Goal: Transaction & Acquisition: Obtain resource

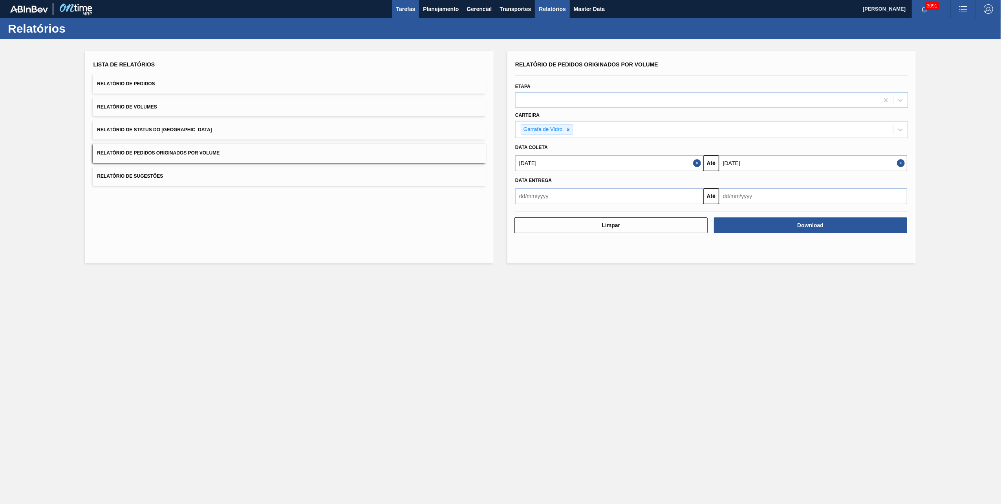
click at [409, 8] on span "Tarefas" at bounding box center [405, 8] width 19 height 9
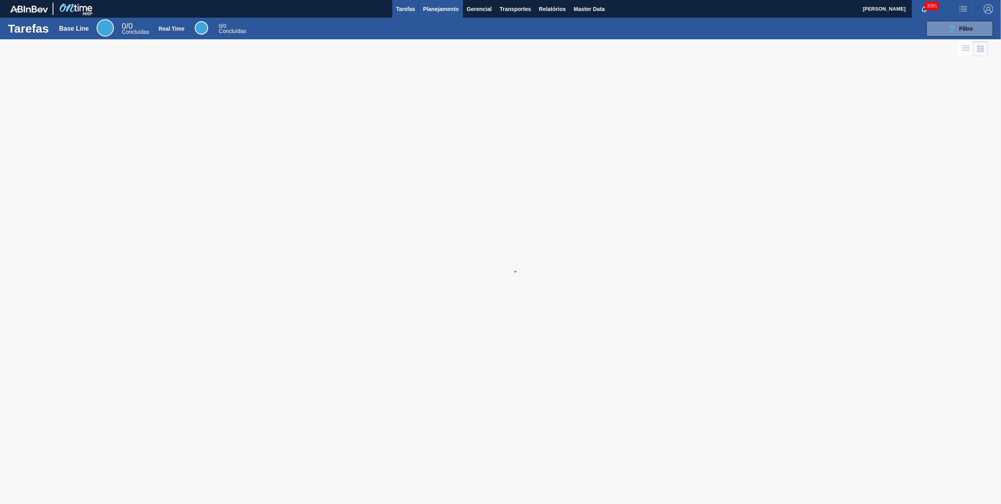
click at [442, 13] on span "Planejamento" at bounding box center [441, 8] width 36 height 9
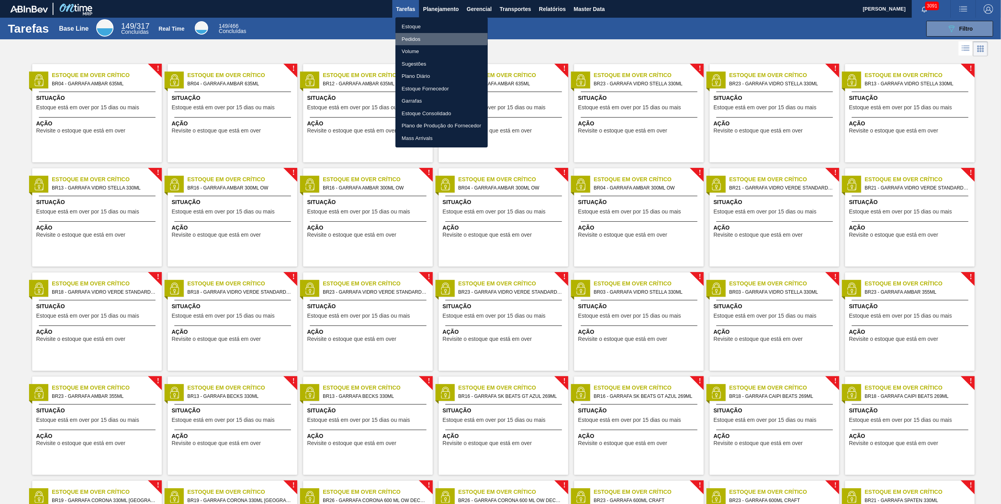
click at [421, 36] on li "Pedidos" at bounding box center [442, 39] width 92 height 13
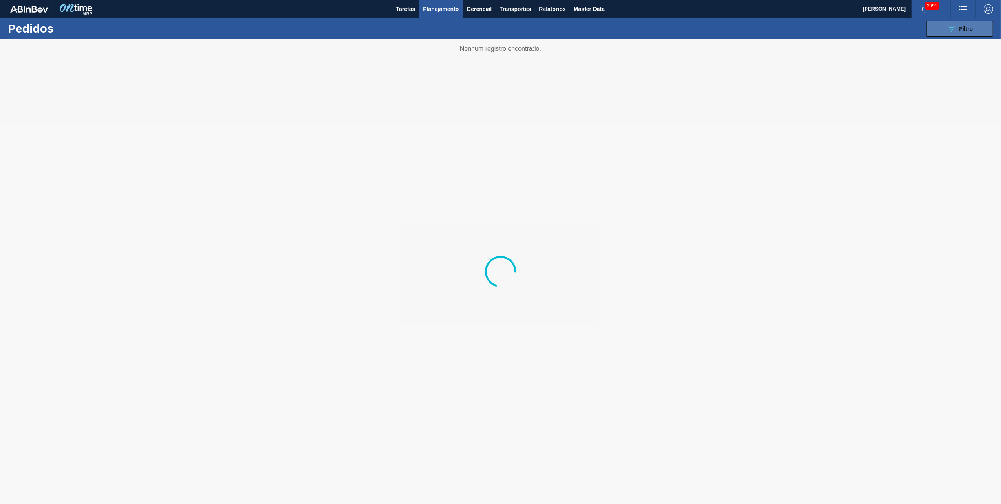
click at [965, 27] on span "Filtro" at bounding box center [967, 29] width 14 height 6
click at [832, 86] on div at bounding box center [500, 271] width 1001 height 464
click at [834, 87] on div at bounding box center [500, 271] width 1001 height 464
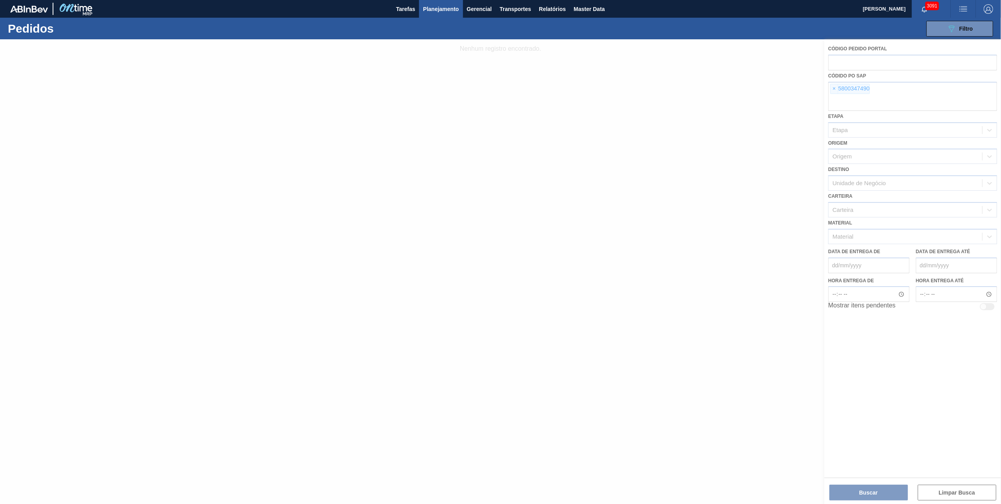
click at [834, 87] on div at bounding box center [500, 271] width 1001 height 464
click at [835, 87] on span "×" at bounding box center [834, 88] width 7 height 9
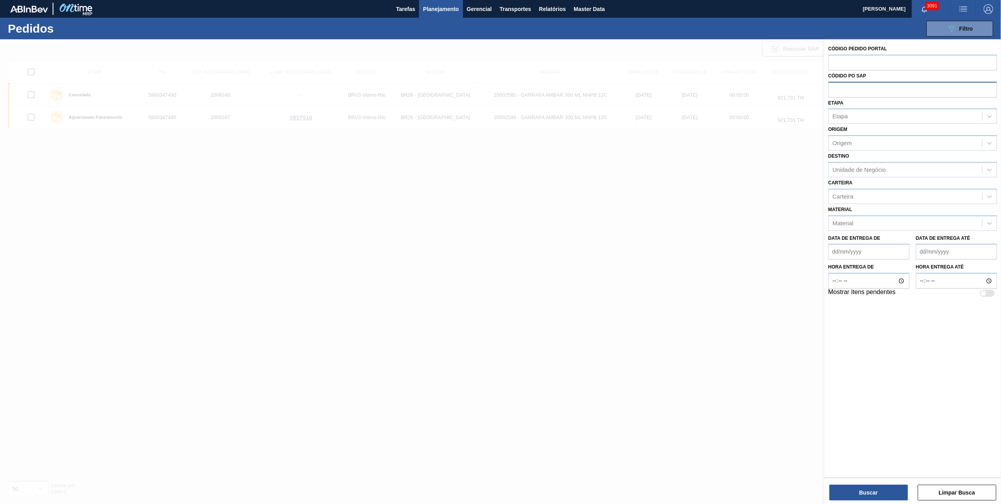
paste input "text"
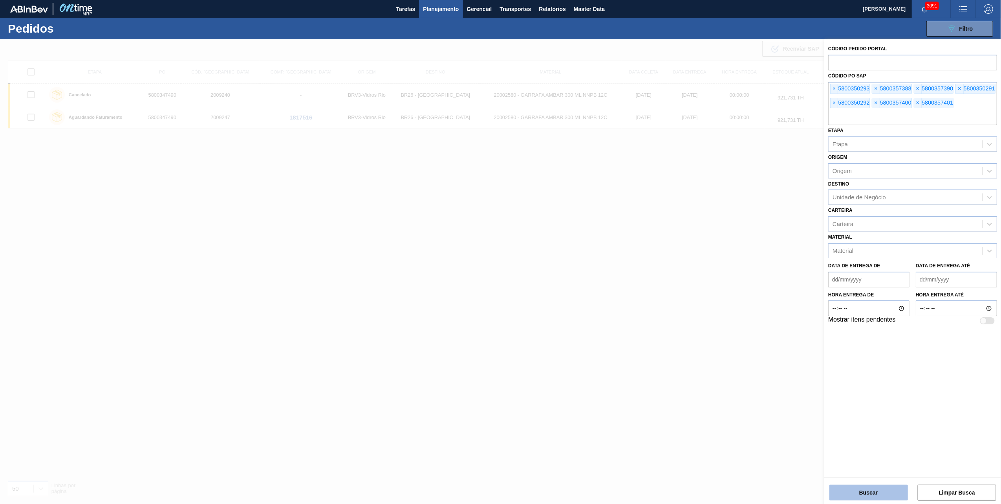
click at [866, 487] on button "Buscar" at bounding box center [869, 492] width 79 height 16
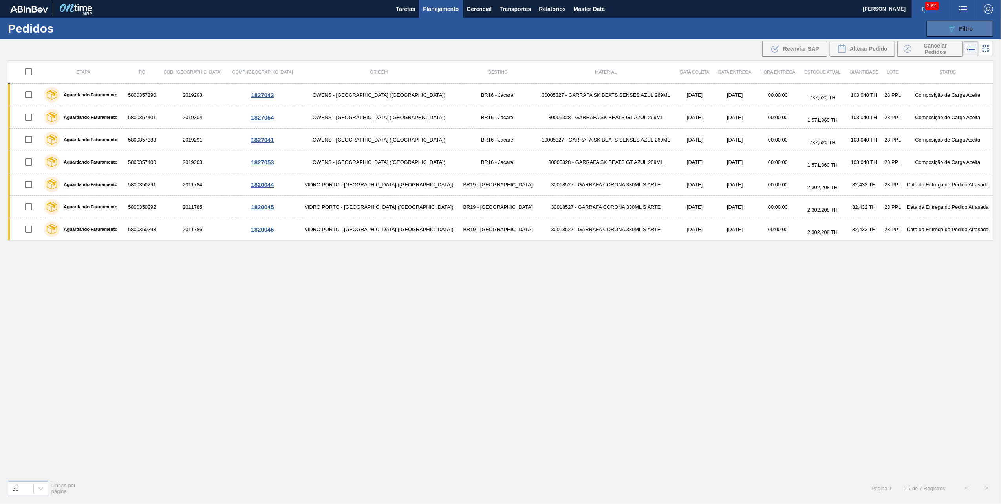
click at [972, 27] on span "Filtro" at bounding box center [967, 29] width 14 height 6
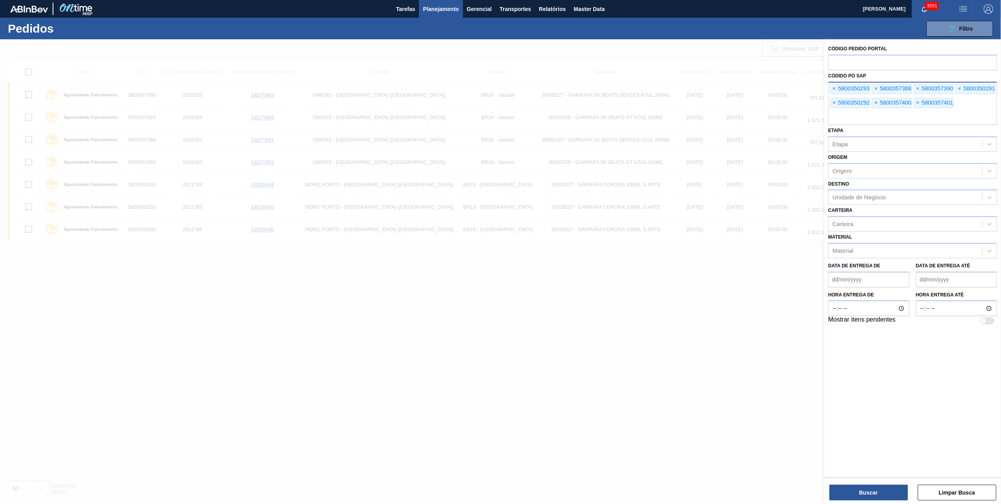
click at [839, 88] on div "× 5800350293" at bounding box center [850, 89] width 40 height 10
click at [837, 88] on span "×" at bounding box center [834, 88] width 7 height 9
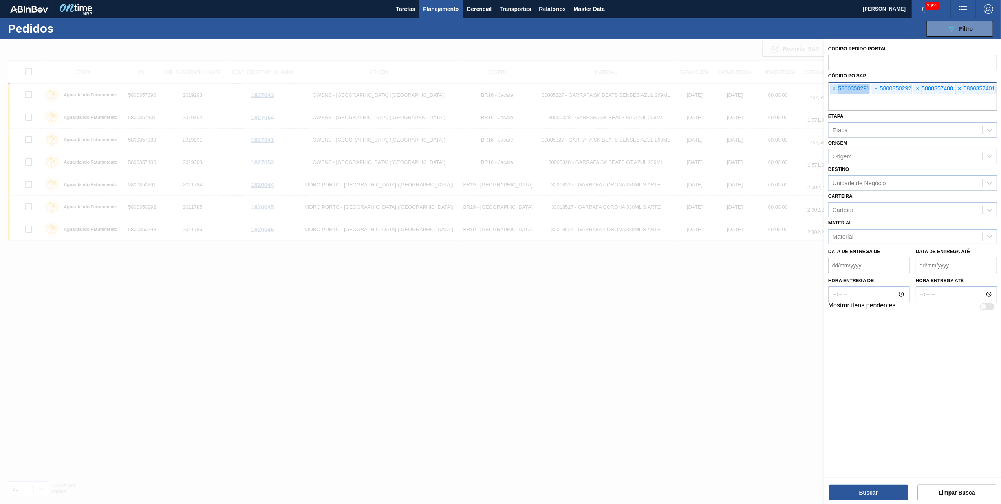
click at [837, 88] on span "×" at bounding box center [834, 88] width 7 height 9
click at [837, 96] on input "text" at bounding box center [912, 103] width 169 height 15
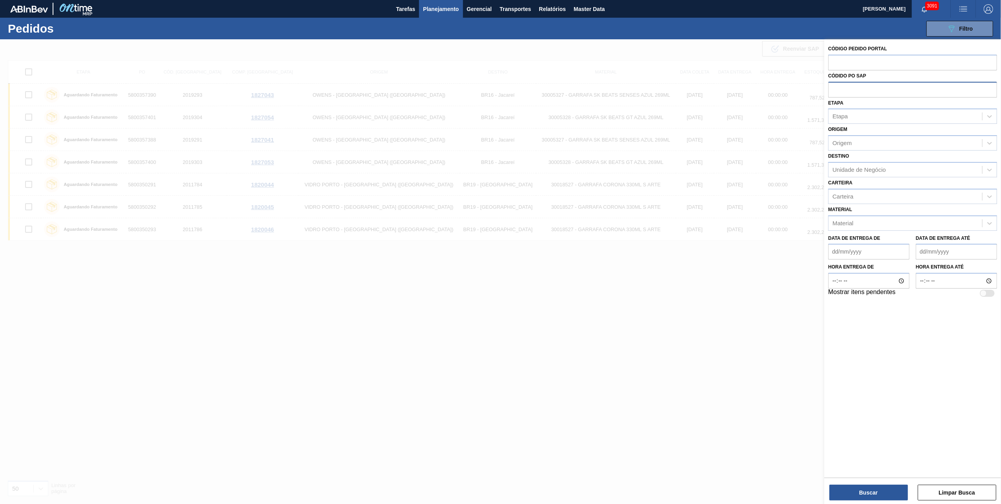
paste input "text"
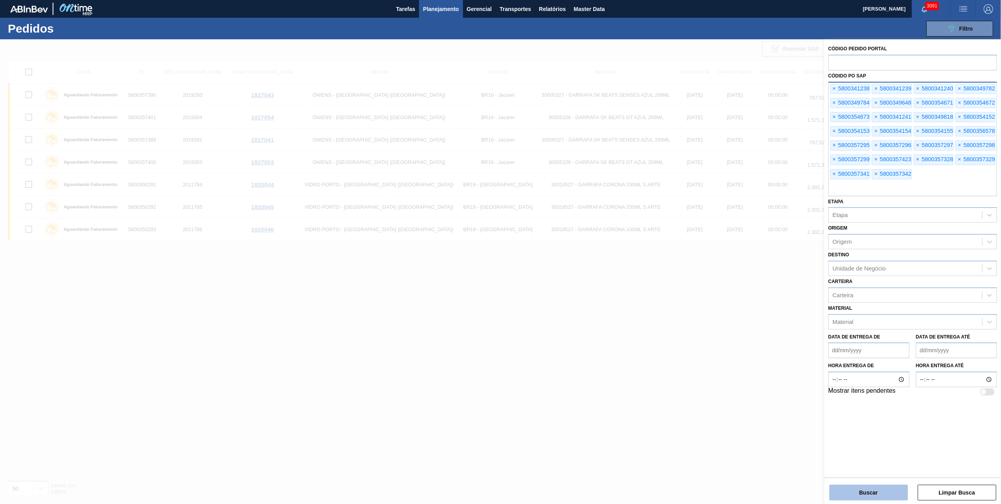
click at [860, 498] on button "Buscar" at bounding box center [869, 492] width 79 height 16
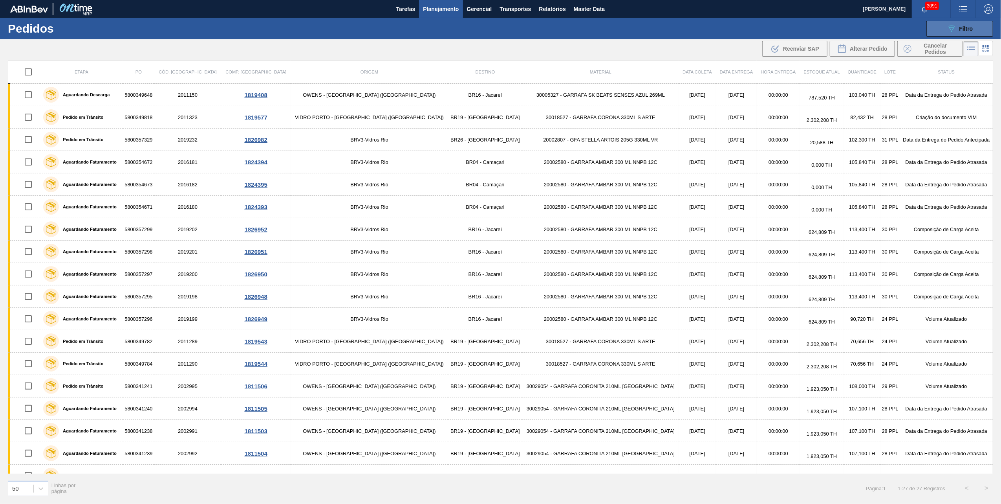
click at [981, 21] on button "089F7B8B-B2A5-4AFE-B5C0-19BA573D28AC Filtro" at bounding box center [960, 29] width 67 height 16
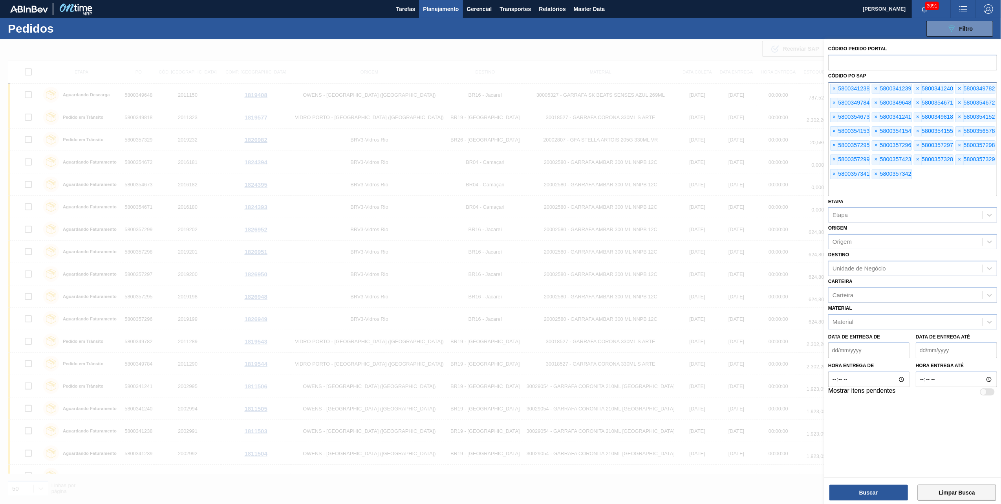
click at [939, 495] on button "Limpar Busca" at bounding box center [957, 492] width 79 height 16
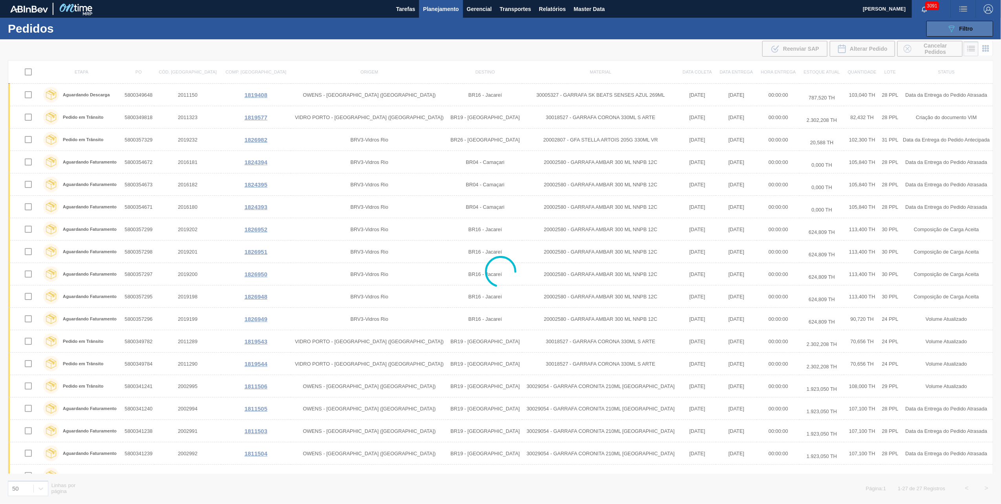
click at [957, 28] on div "089F7B8B-B2A5-4AFE-B5C0-19BA573D28AC Filtro" at bounding box center [960, 28] width 26 height 9
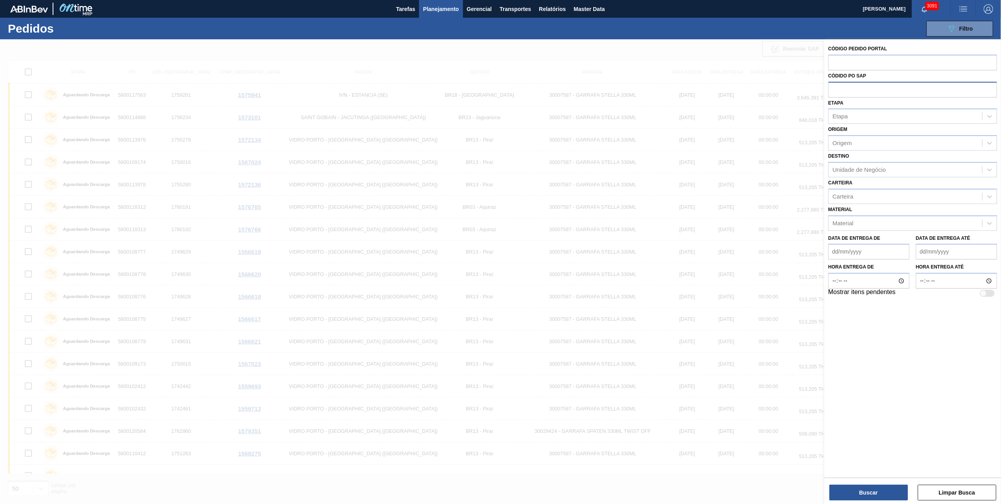
click at [838, 90] on input "text" at bounding box center [912, 89] width 169 height 15
paste input "text"
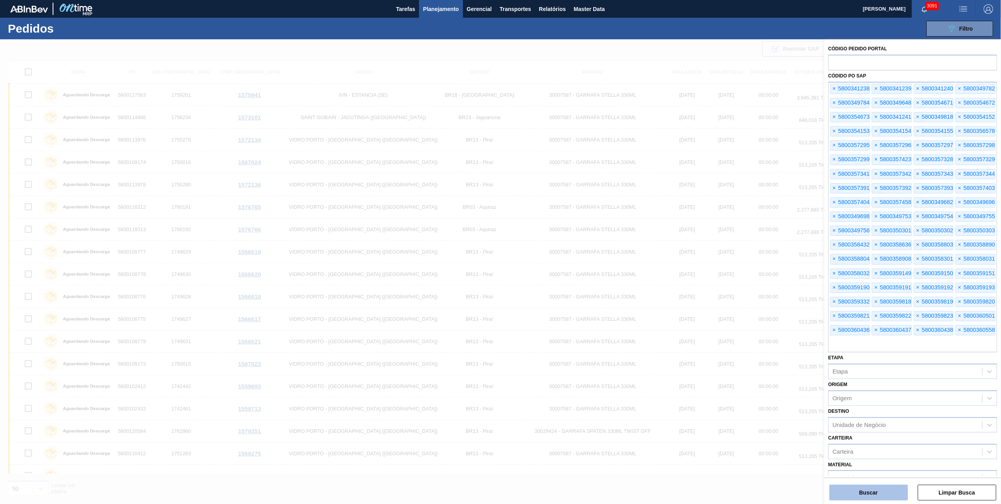
click at [887, 494] on button "Buscar" at bounding box center [869, 492] width 79 height 16
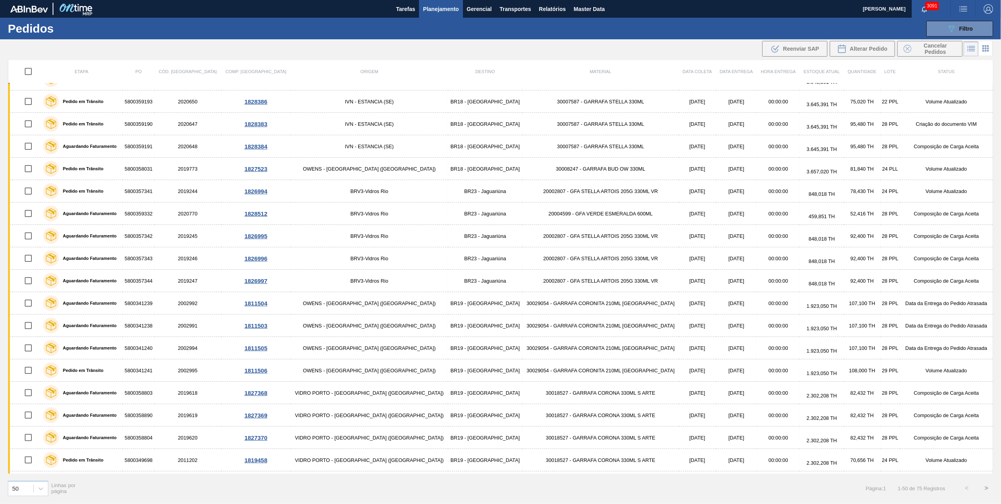
scroll to position [736, 0]
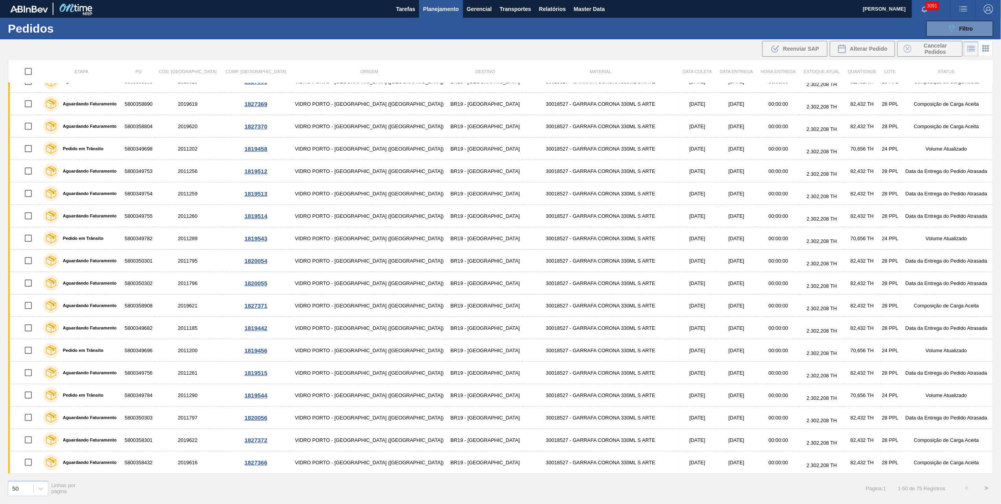
click at [286, 0] on html "Tarefas Planejamento Gerencial Transportes Relatórios Master Data [PERSON_NAME]…" at bounding box center [500, 0] width 1001 height 0
click at [964, 26] on span "Filtro" at bounding box center [967, 29] width 14 height 6
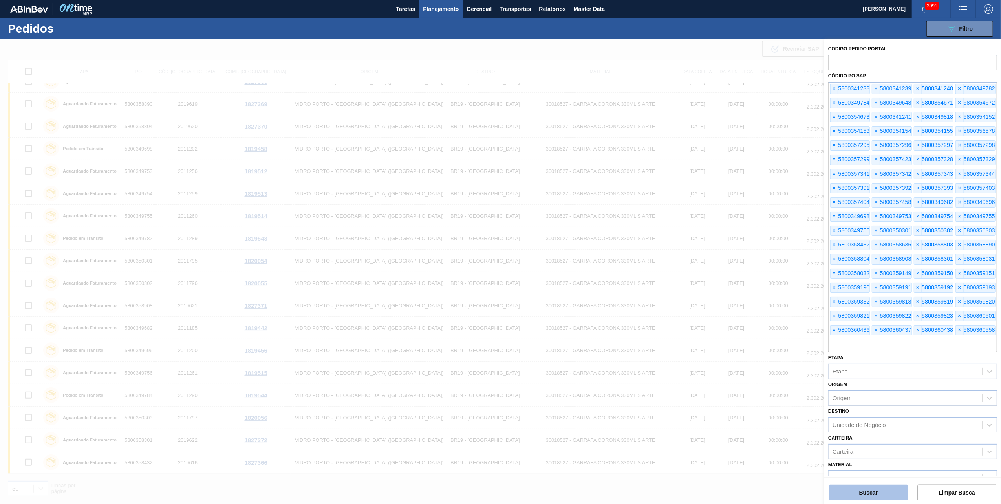
click at [844, 489] on button "Buscar" at bounding box center [869, 492] width 79 height 16
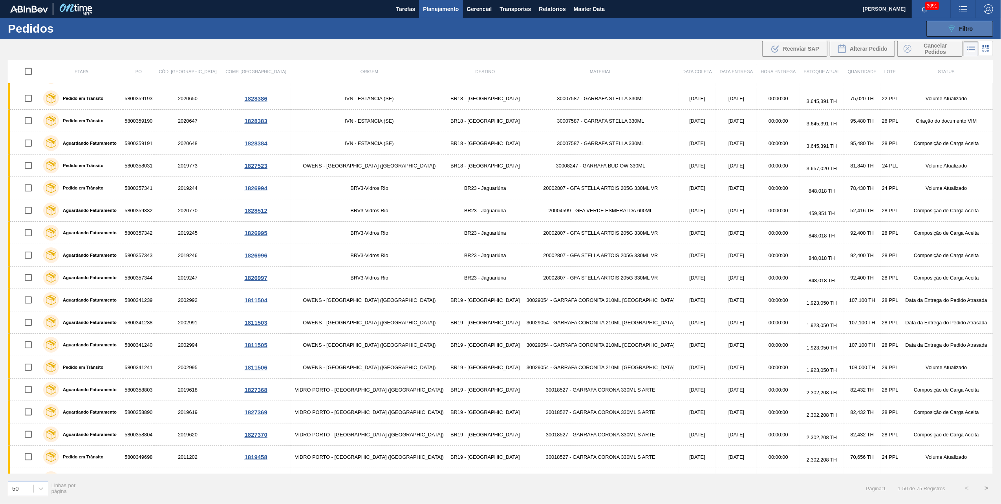
scroll to position [317, 0]
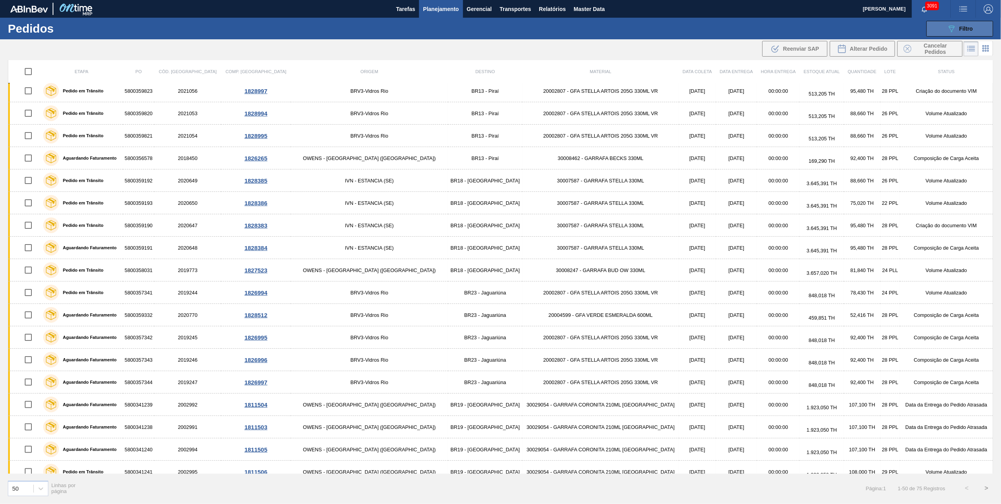
click at [945, 24] on button "089F7B8B-B2A5-4AFE-B5C0-19BA573D28AC Filtro" at bounding box center [960, 29] width 67 height 16
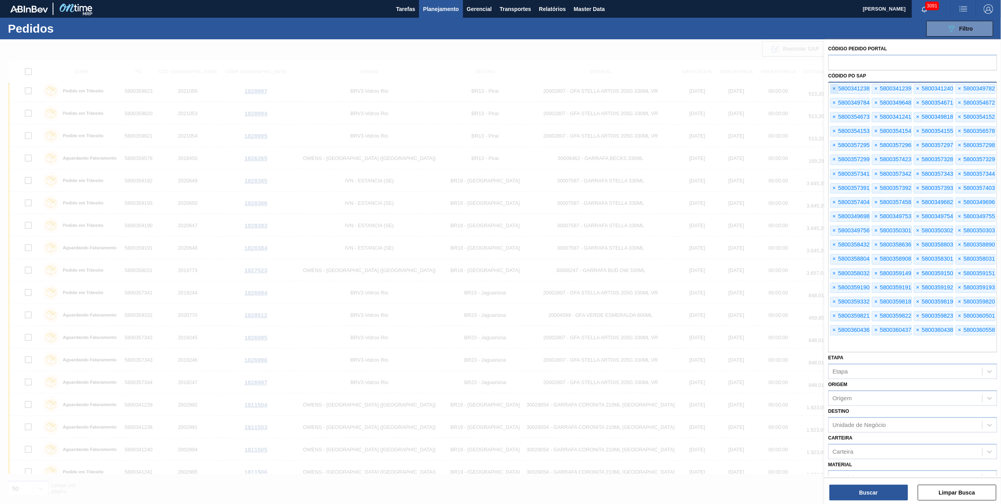
click at [833, 86] on span "×" at bounding box center [834, 88] width 7 height 9
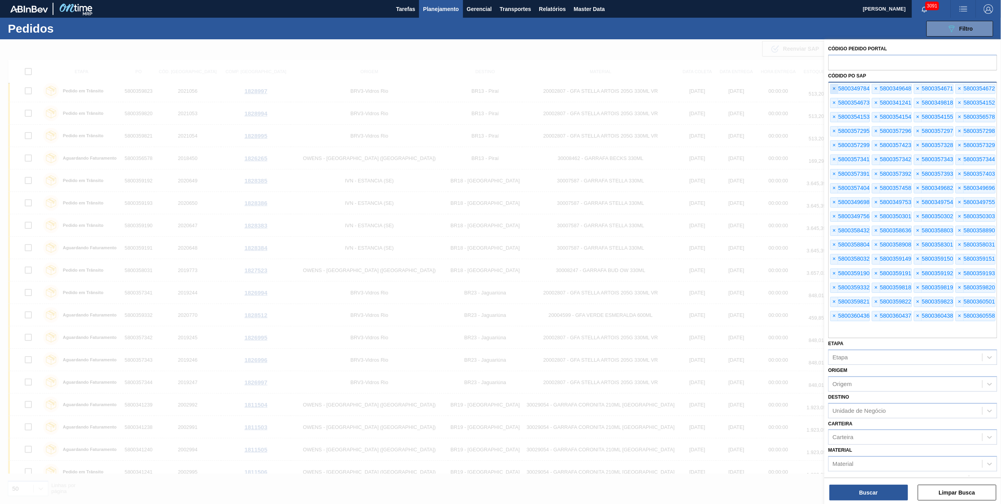
click at [833, 86] on span "×" at bounding box center [834, 88] width 7 height 9
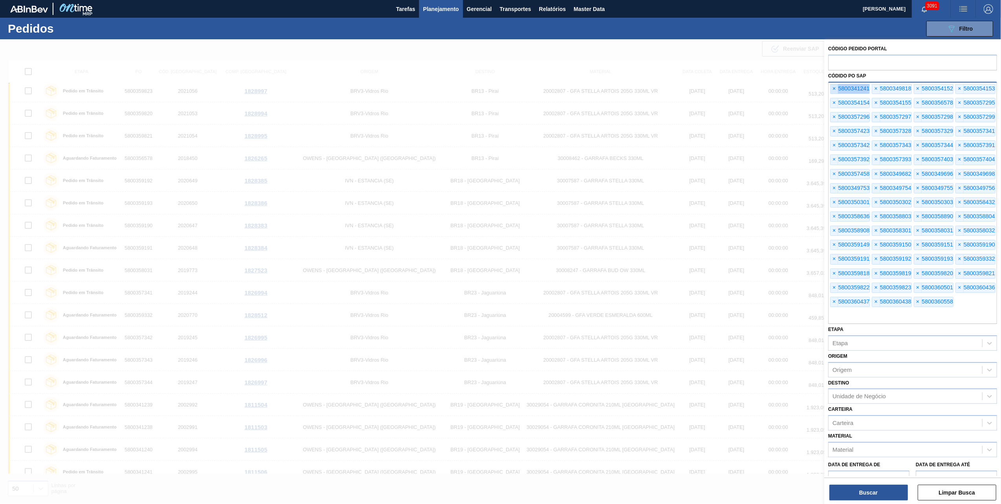
click at [833, 86] on span "×" at bounding box center [834, 88] width 7 height 9
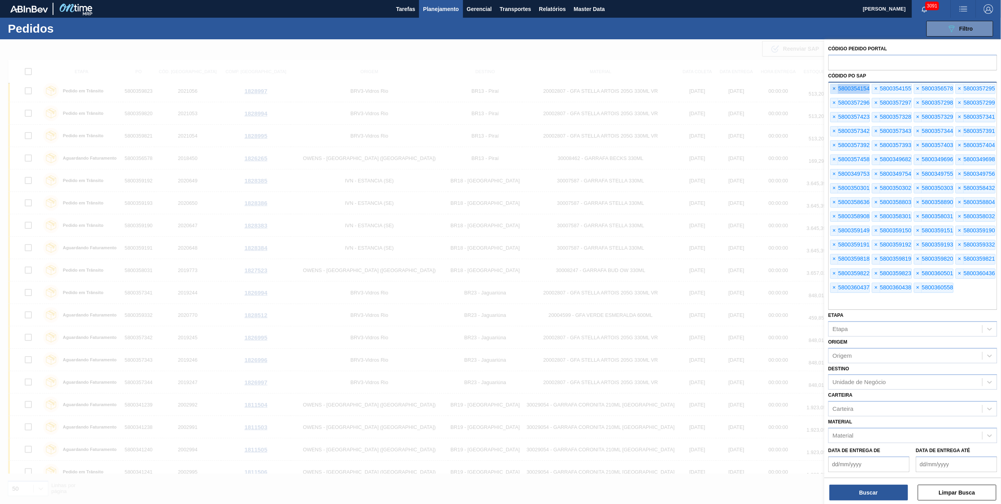
click at [833, 86] on span "×" at bounding box center [834, 88] width 7 height 9
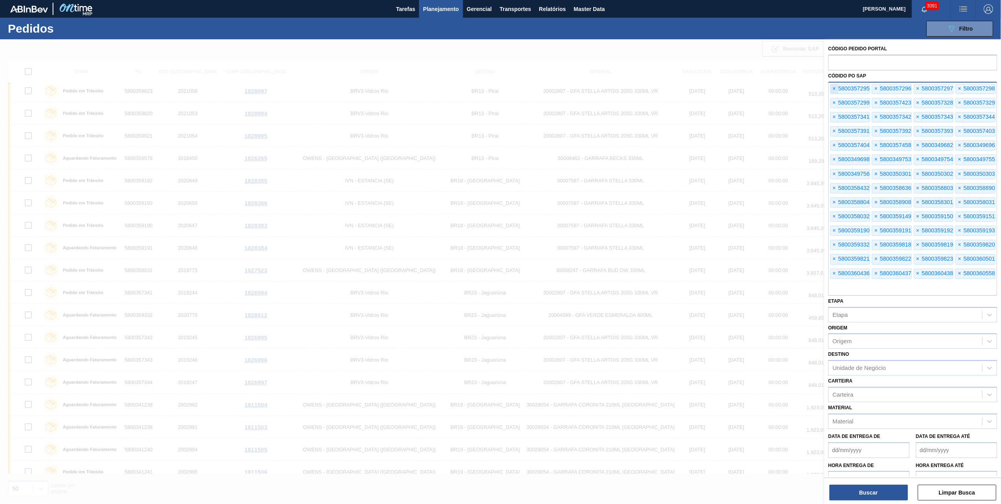
click at [833, 86] on span "×" at bounding box center [834, 88] width 7 height 9
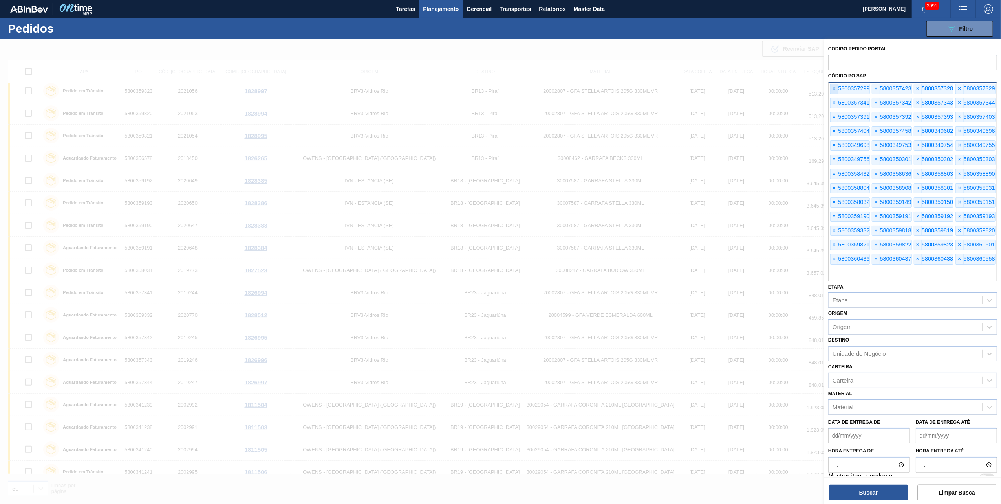
click at [833, 86] on span "×" at bounding box center [834, 88] width 7 height 9
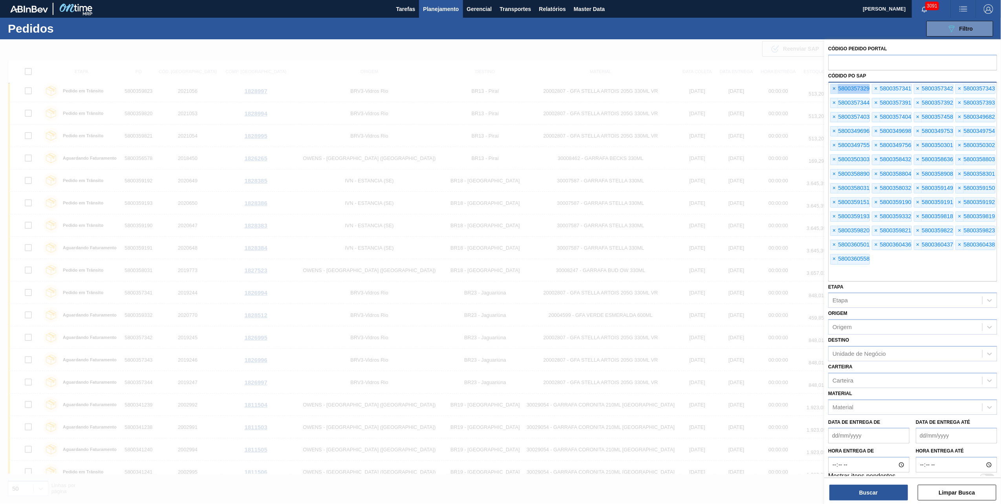
click at [833, 86] on span "×" at bounding box center [834, 88] width 7 height 9
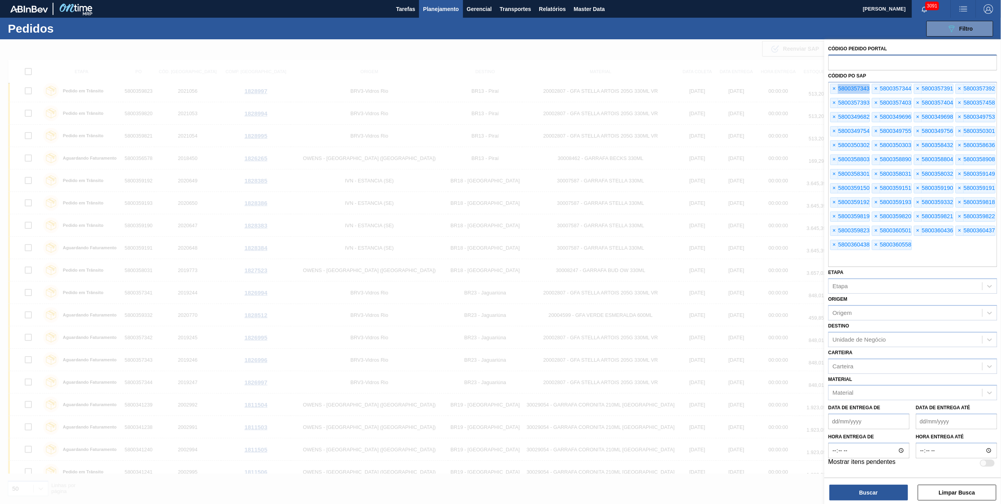
drag, startPoint x: 833, startPoint y: 86, endPoint x: 874, endPoint y: 65, distance: 46.6
click at [837, 86] on span "×" at bounding box center [834, 88] width 7 height 9
click at [869, 68] on div "Código Pedido Portal Códido PO SAP × 5800357343 × 5800357344 × 5800357391 × 580…" at bounding box center [912, 255] width 177 height 432
click at [887, 57] on input "text" at bounding box center [912, 62] width 169 height 15
click at [833, 90] on span "×" at bounding box center [834, 88] width 7 height 9
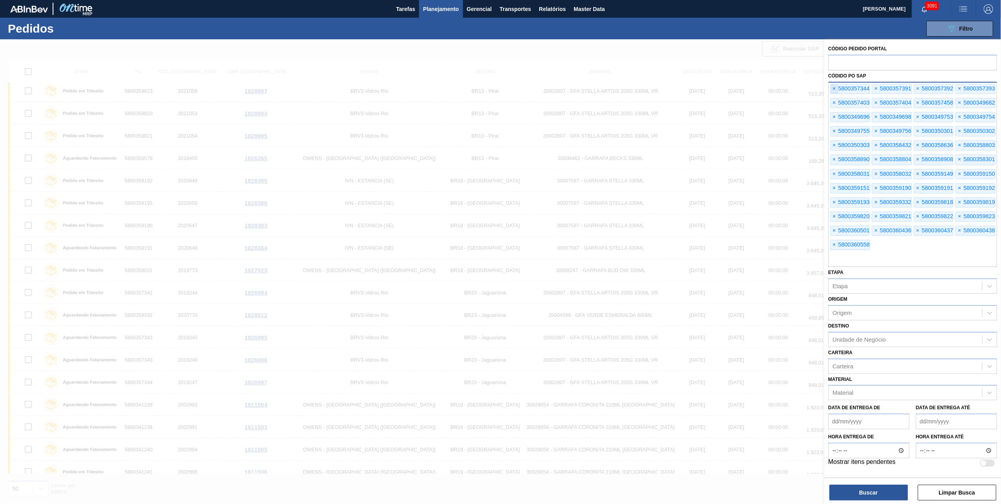
click at [833, 90] on span "×" at bounding box center [834, 88] width 7 height 9
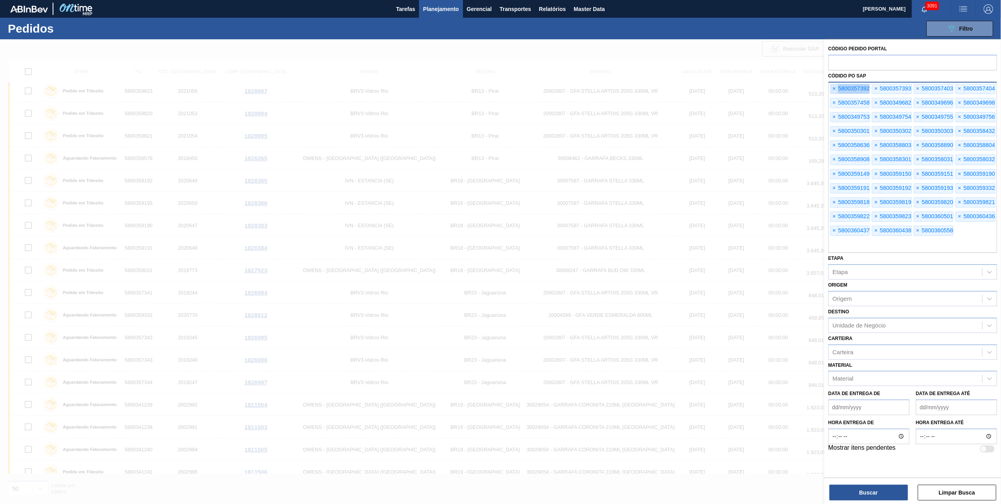
click at [833, 90] on span "×" at bounding box center [834, 88] width 7 height 9
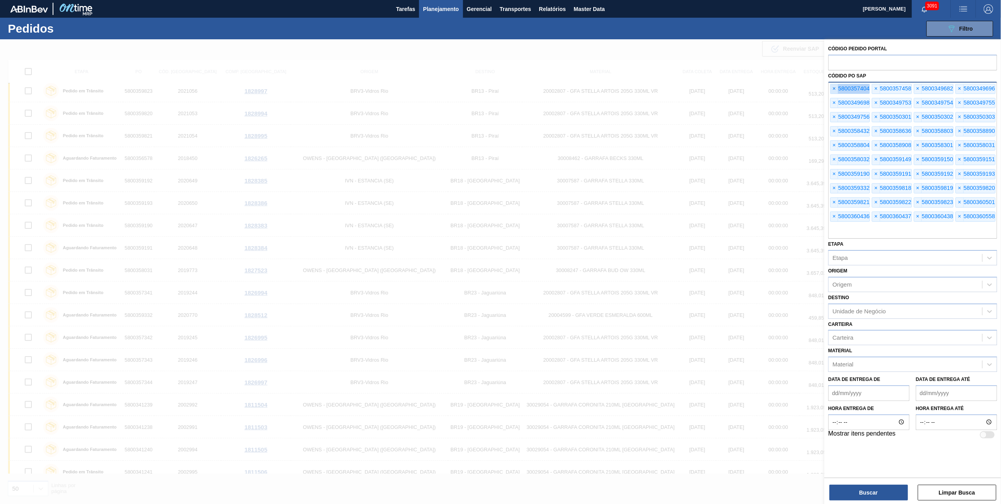
click at [833, 90] on span "×" at bounding box center [834, 88] width 7 height 9
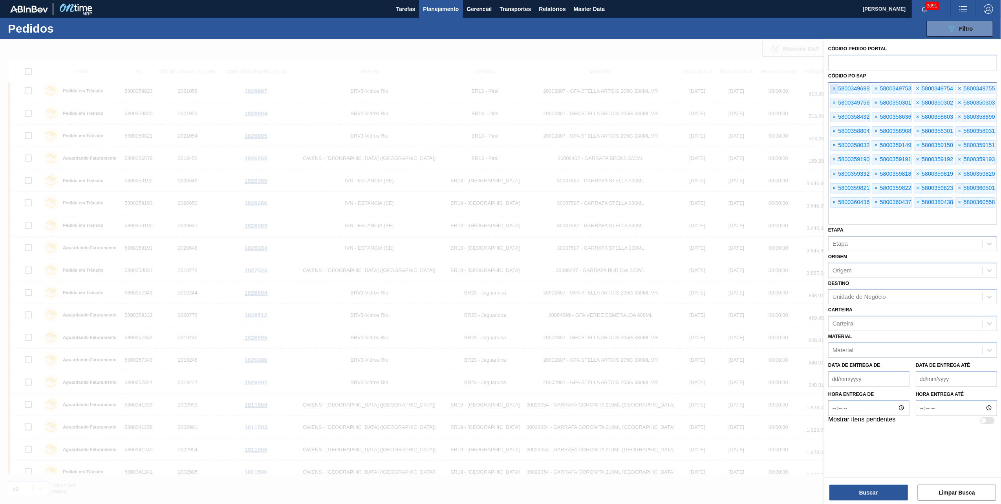
click at [833, 90] on span "×" at bounding box center [834, 88] width 7 height 9
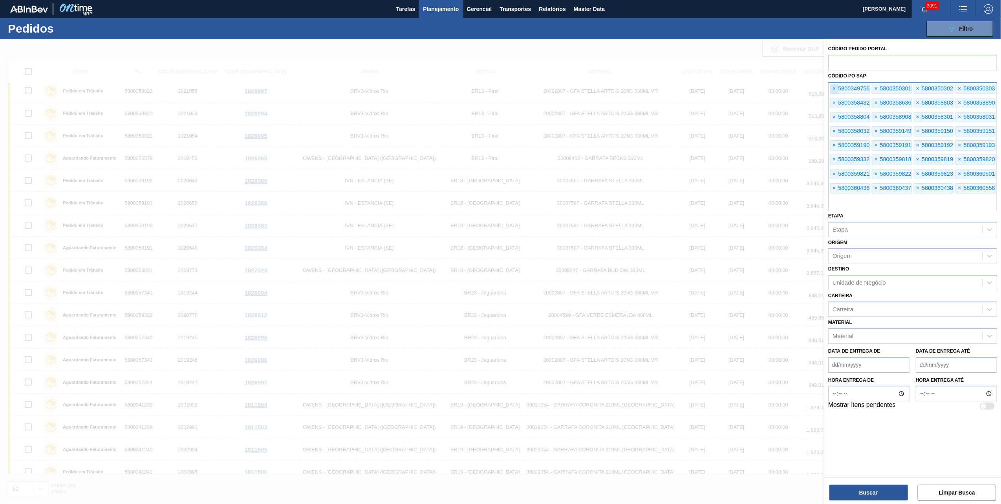
click at [833, 90] on span "×" at bounding box center [834, 88] width 7 height 9
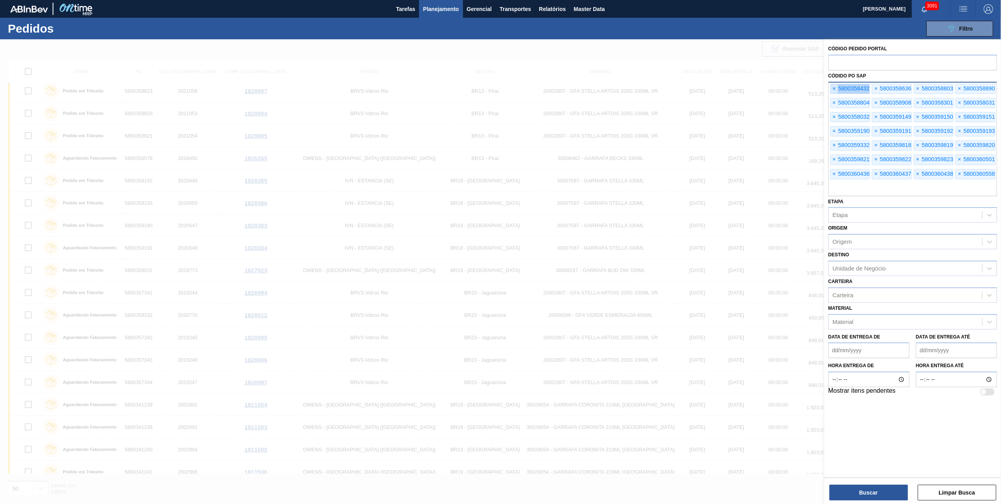
click at [833, 90] on span "×" at bounding box center [834, 88] width 7 height 9
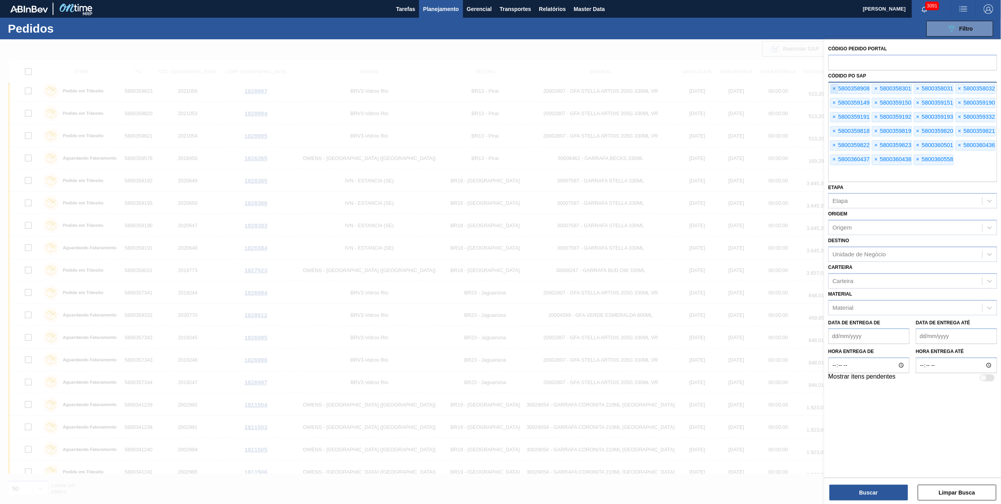
click at [833, 90] on span "×" at bounding box center [834, 88] width 7 height 9
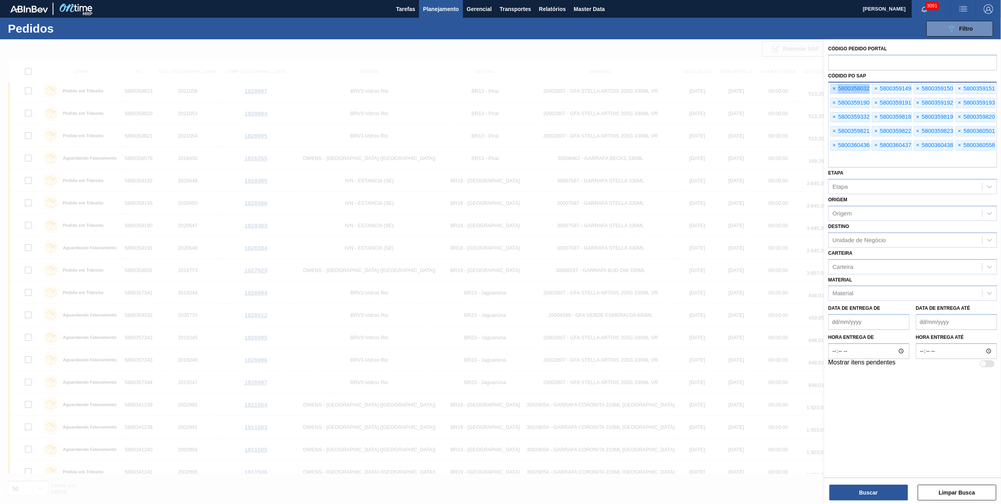
click at [833, 90] on span "×" at bounding box center [834, 88] width 7 height 9
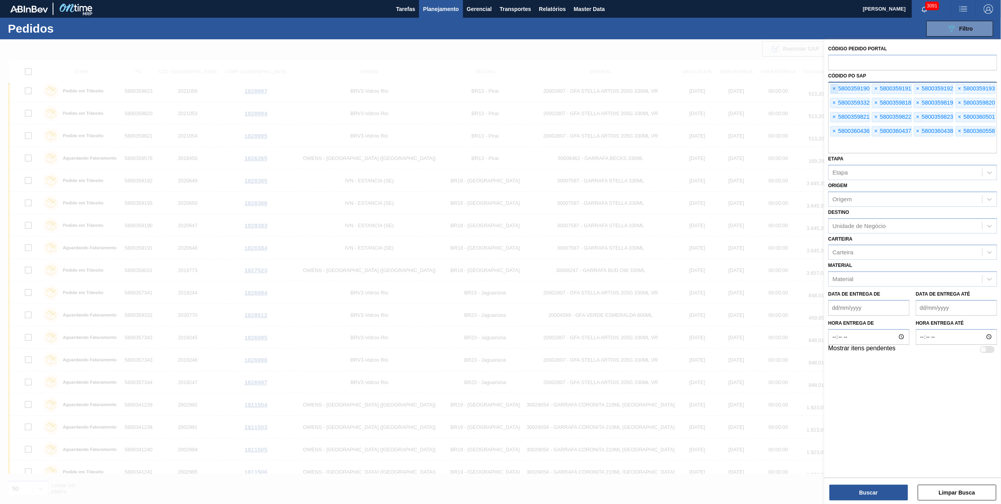
click at [833, 90] on span "×" at bounding box center [834, 88] width 7 height 9
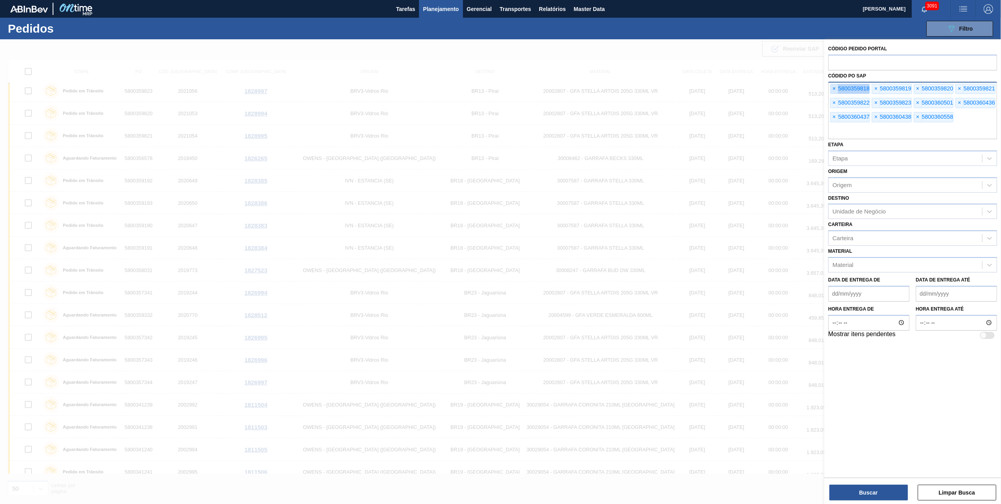
click at [833, 90] on span "×" at bounding box center [834, 88] width 7 height 9
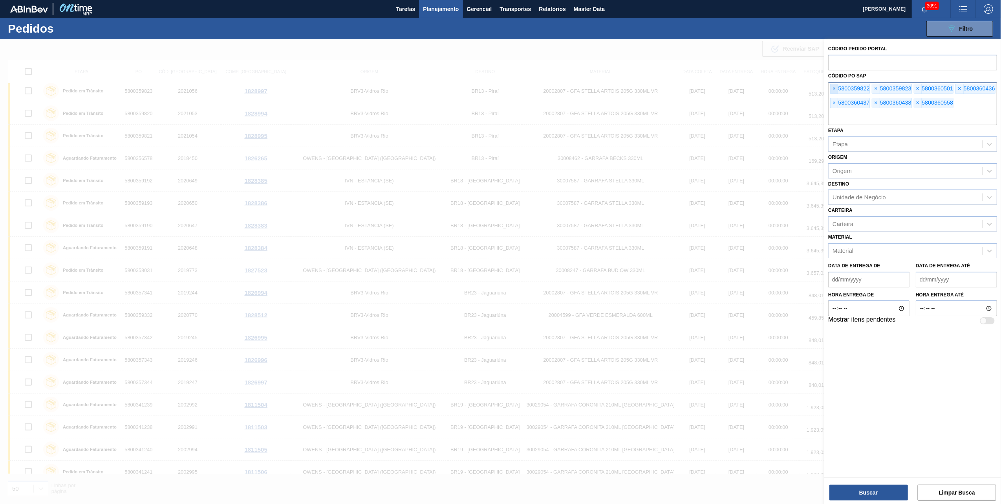
click at [833, 90] on span "×" at bounding box center [834, 88] width 7 height 9
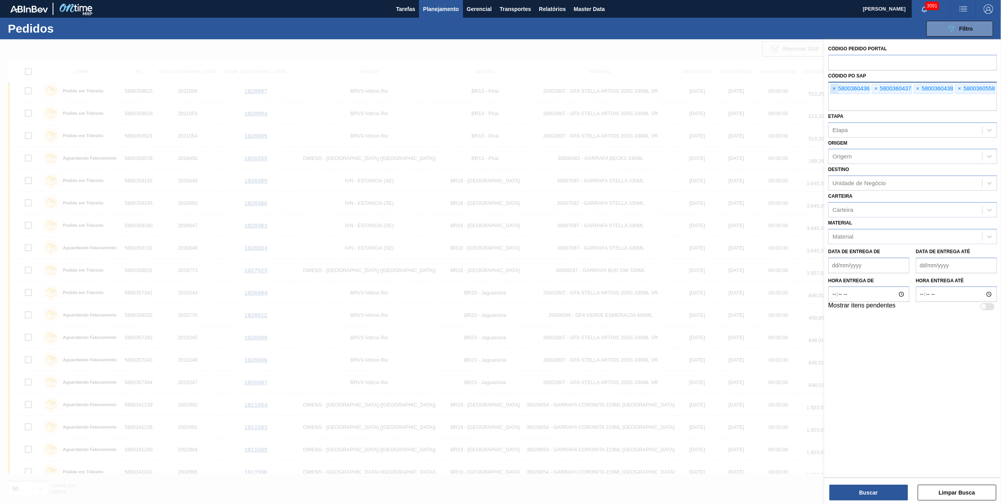
click at [833, 90] on span "×" at bounding box center [834, 88] width 7 height 9
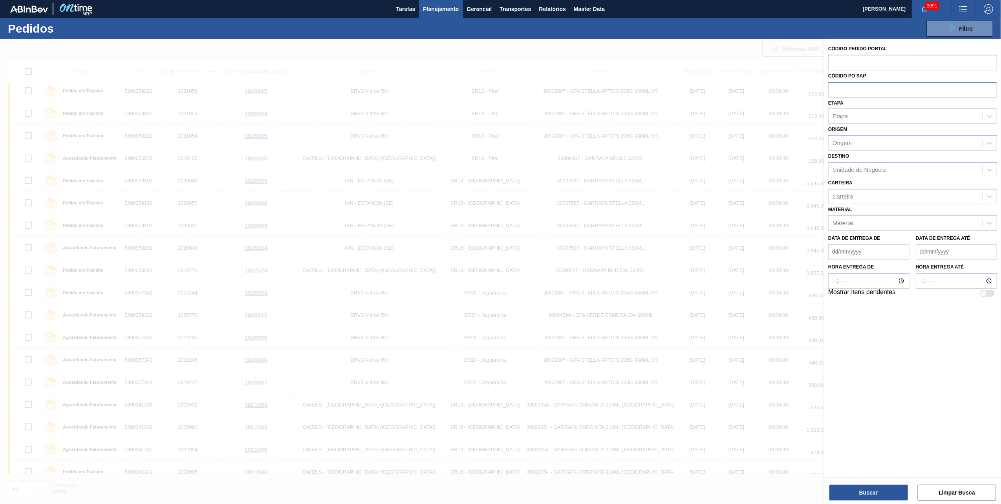
paste input "text"
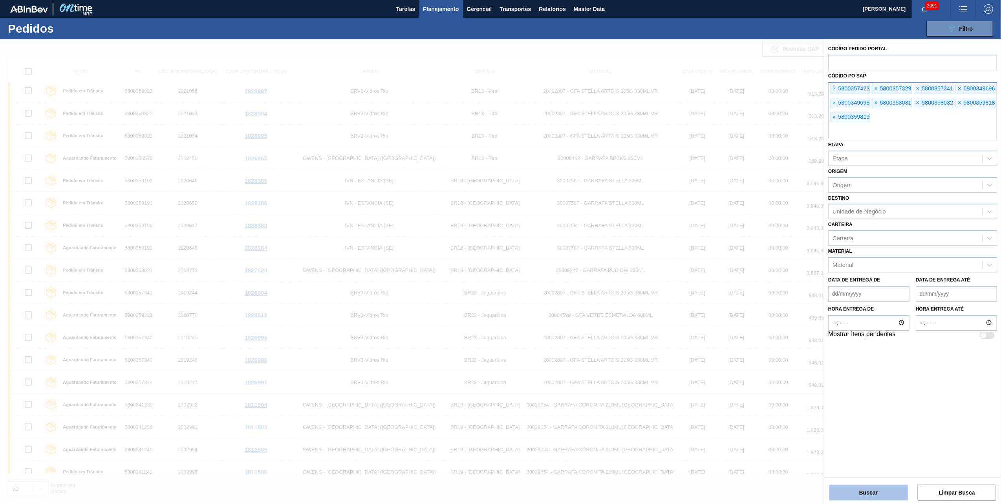
click at [839, 499] on button "Buscar" at bounding box center [869, 492] width 79 height 16
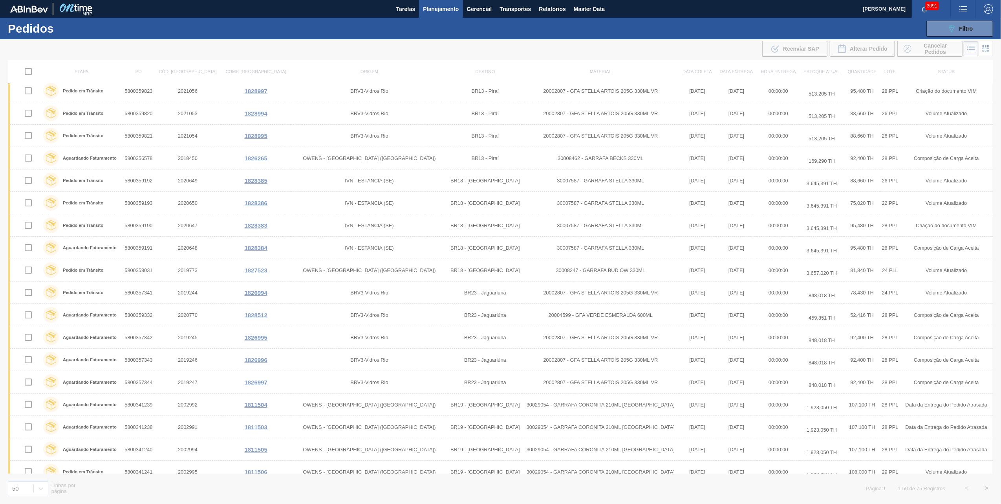
scroll to position [0, 0]
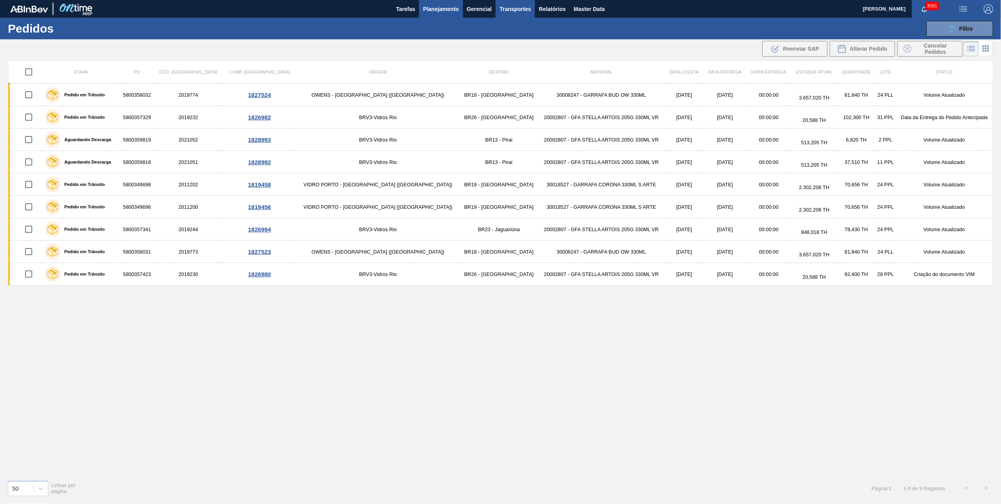
click at [526, 0] on button "Transportes" at bounding box center [515, 9] width 39 height 18
click at [544, 12] on div at bounding box center [500, 252] width 1001 height 504
click at [548, 11] on span "Relatórios" at bounding box center [552, 8] width 27 height 9
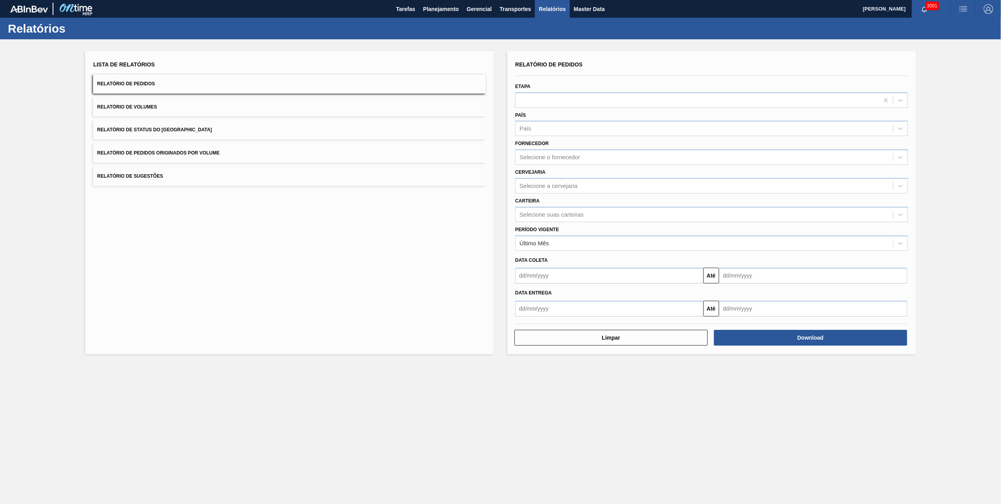
click at [125, 152] on span "Relatório de Pedidos Originados por Volume" at bounding box center [158, 152] width 123 height 5
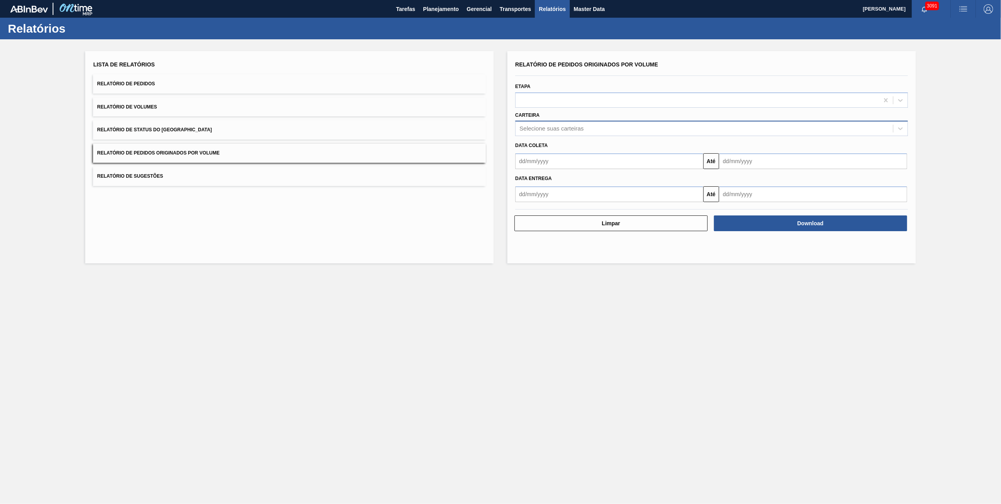
click at [574, 133] on div "Selecione suas carteiras" at bounding box center [704, 128] width 377 height 11
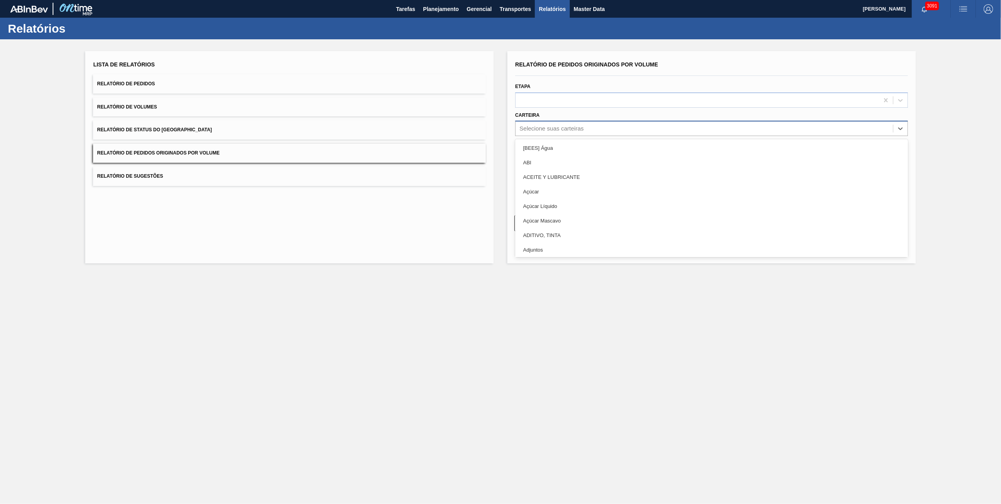
click at [573, 121] on div "Selecione suas carteiras" at bounding box center [711, 128] width 393 height 15
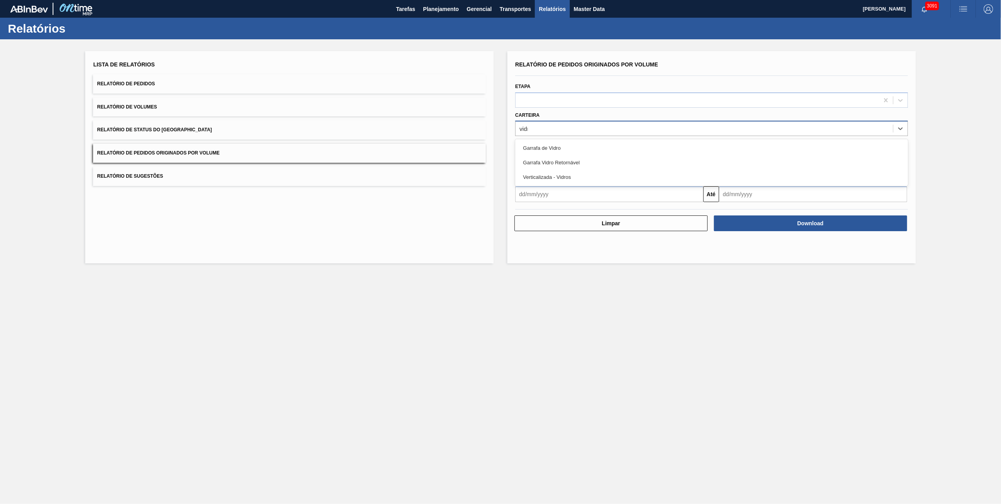
type input "vidro"
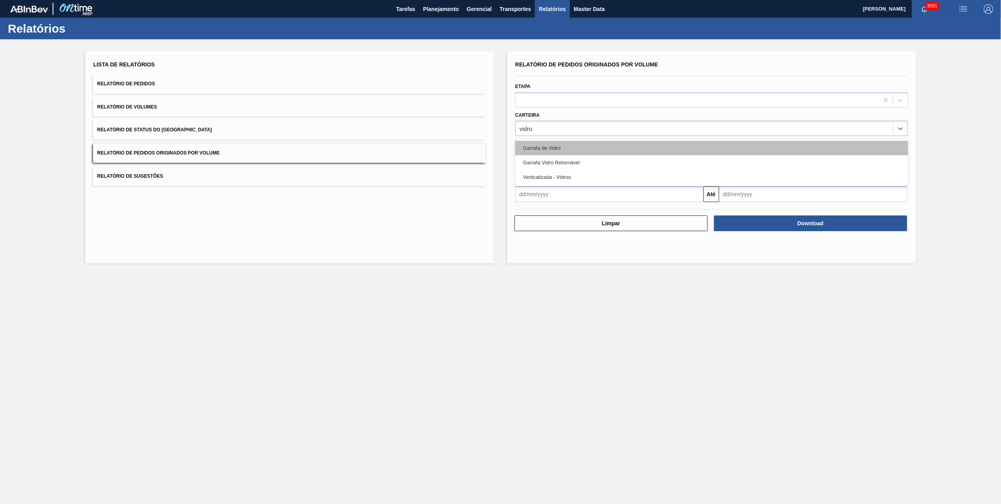
click at [538, 153] on div "Garrafa de Vidro" at bounding box center [711, 148] width 393 height 15
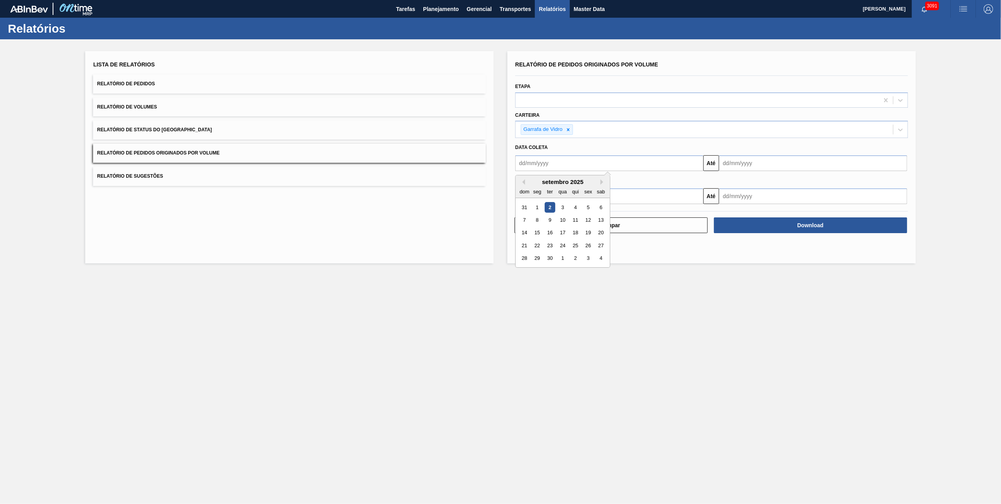
click at [553, 159] on input "text" at bounding box center [609, 163] width 188 height 16
click at [520, 181] on button "Previous Month" at bounding box center [522, 181] width 5 height 5
click at [586, 209] on div "1" at bounding box center [588, 207] width 11 height 11
type input "[DATE]"
click at [749, 158] on input "text" at bounding box center [813, 163] width 188 height 16
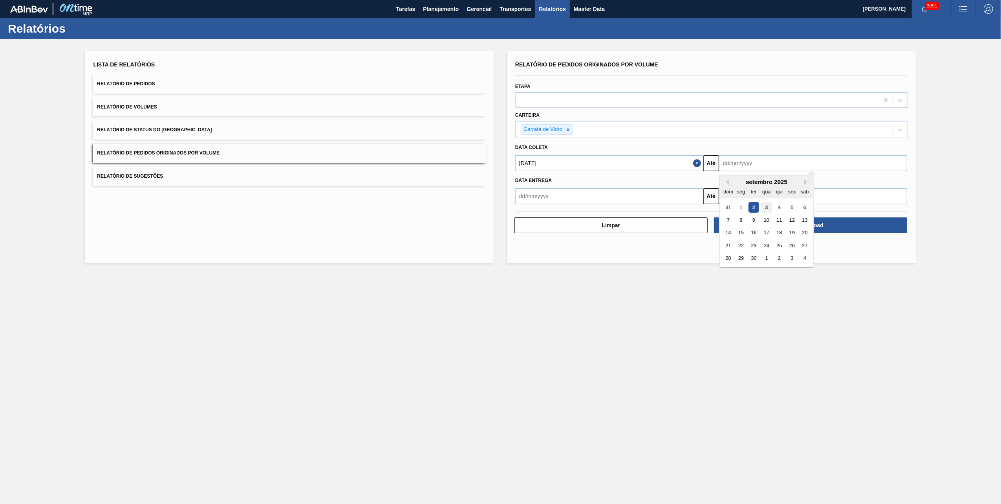
click at [768, 209] on div "3" at bounding box center [766, 207] width 11 height 11
type input "[DATE]"
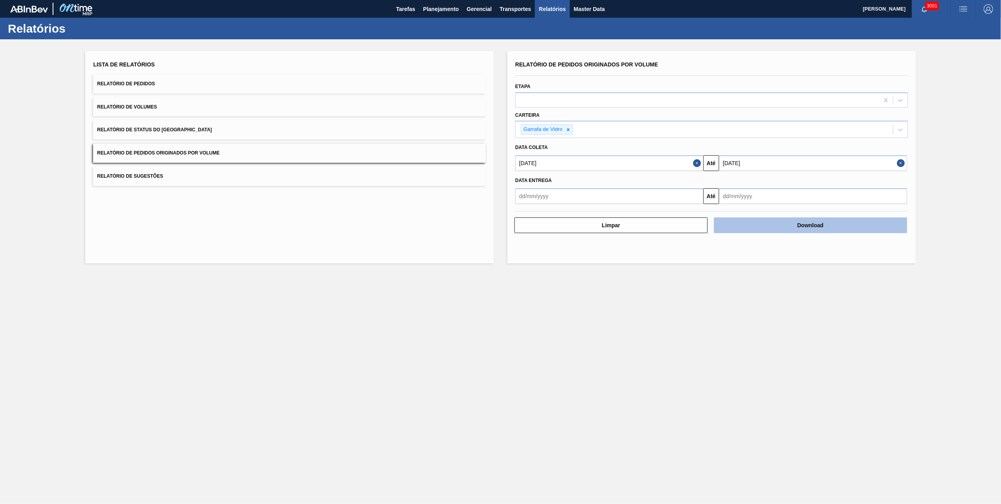
click at [786, 224] on button "Download" at bounding box center [810, 225] width 193 height 16
click at [644, 357] on main "Tarefas Planejamento Gerencial Transportes Relatórios Master Data [PERSON_NAME]…" at bounding box center [500, 252] width 1001 height 504
